Goal: Find specific page/section: Find specific page/section

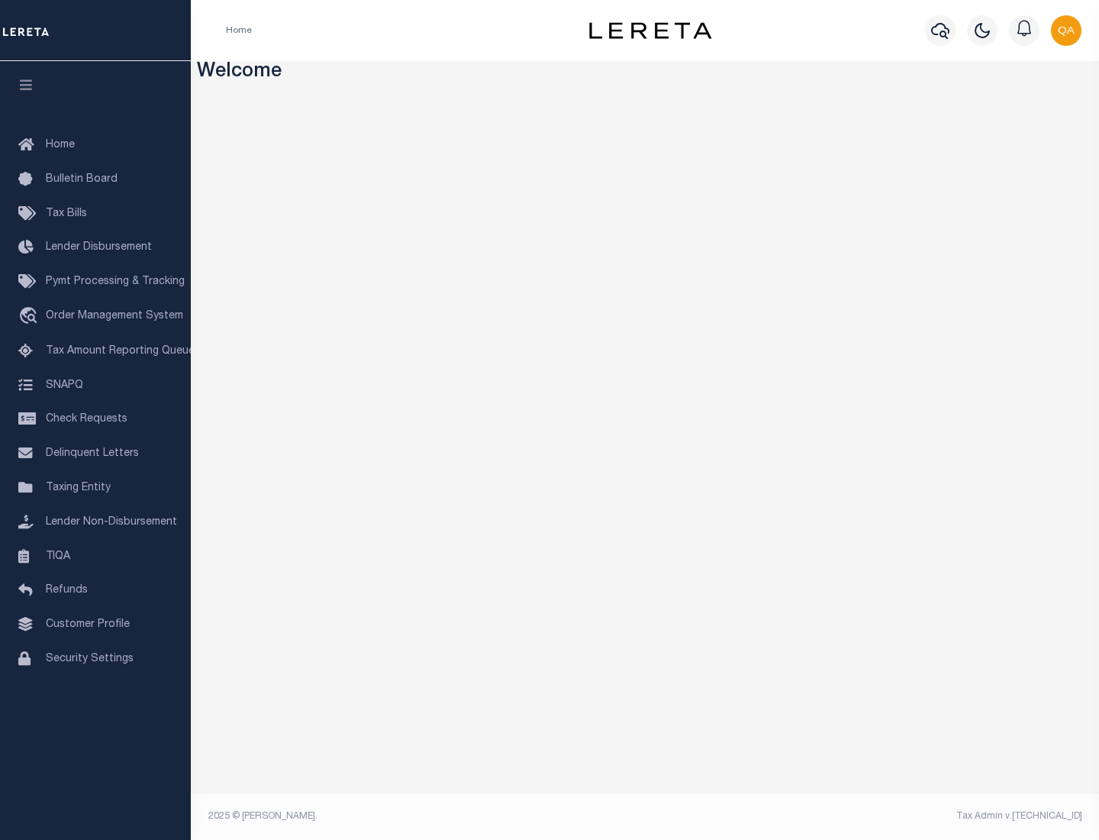
click at [95, 556] on link "TIQA" at bounding box center [95, 557] width 191 height 34
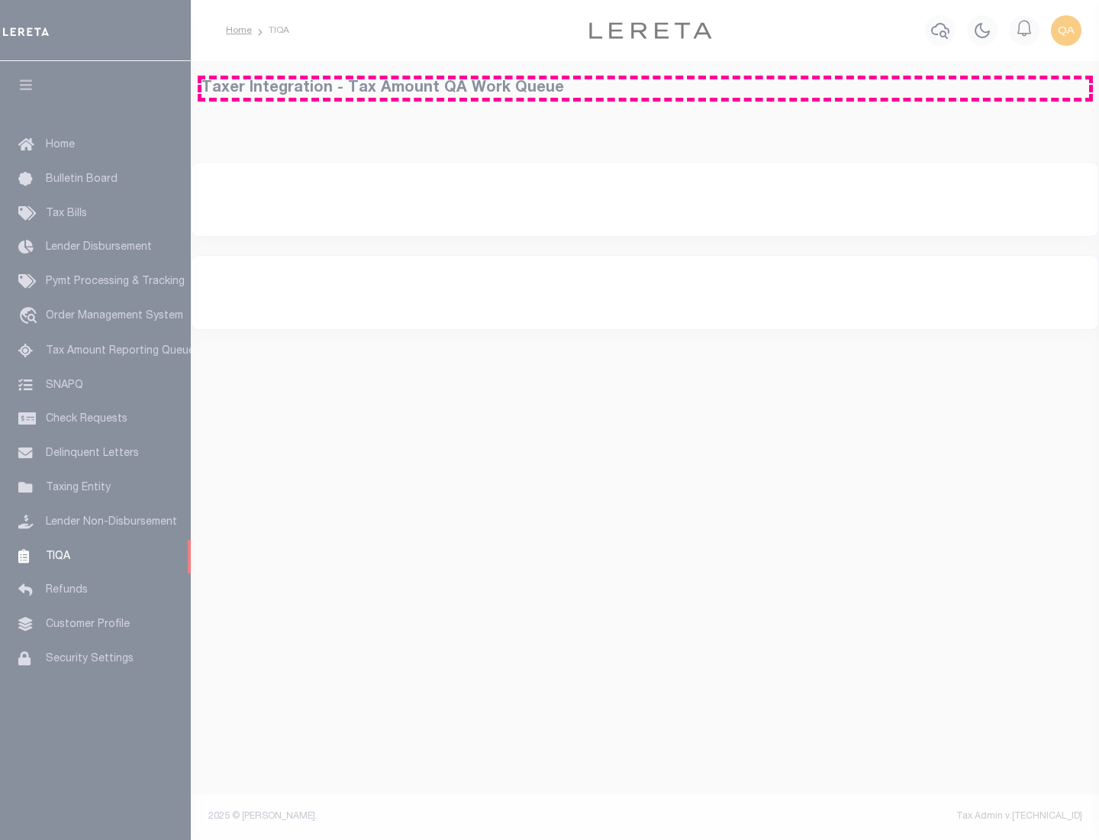
select select "200"
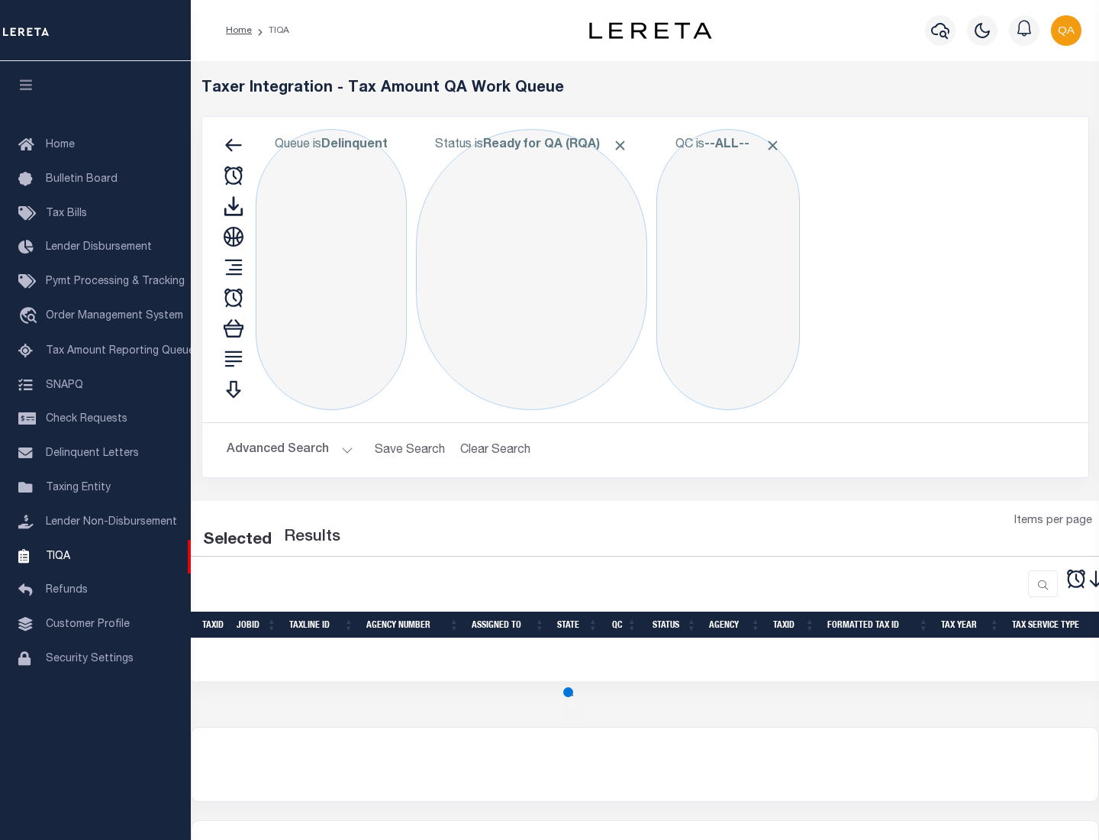
select select "200"
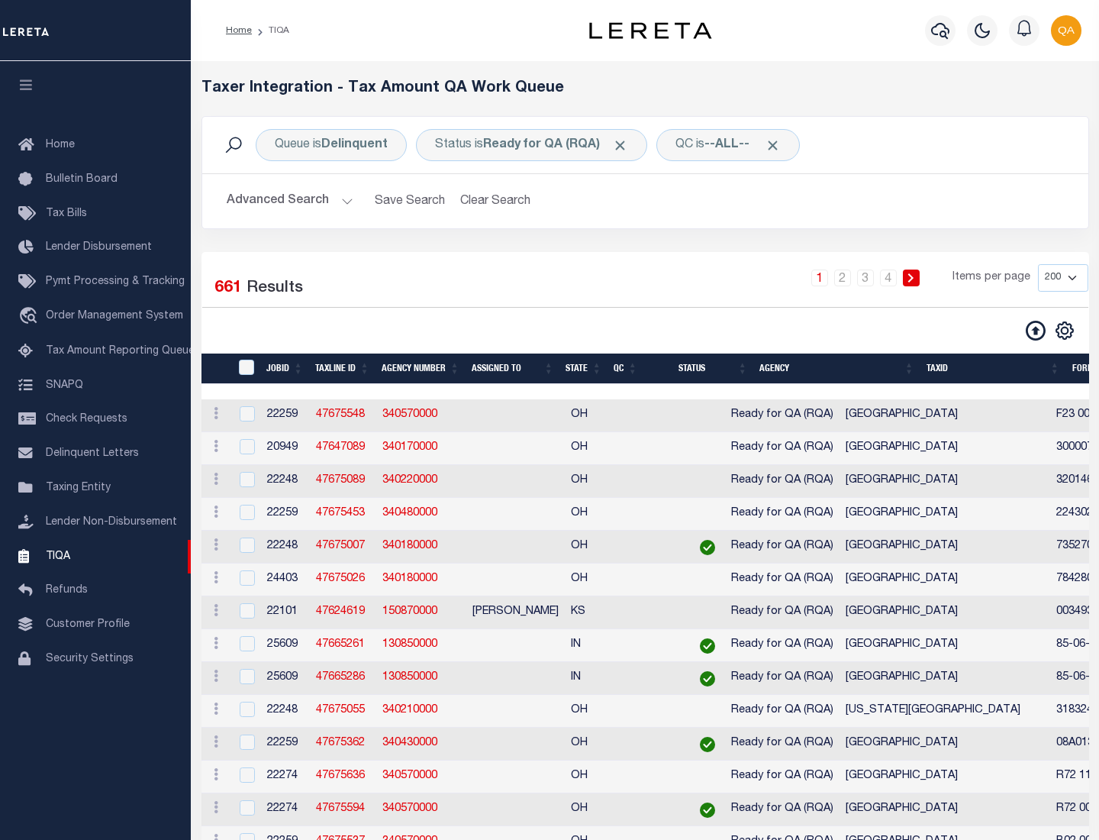
click at [625, 145] on span "Click to Remove" at bounding box center [620, 145] width 16 height 16
